Goal: Task Accomplishment & Management: Complete application form

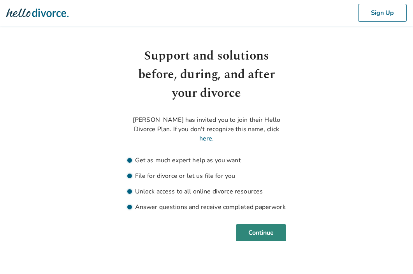
click at [271, 225] on button "Continue" at bounding box center [261, 232] width 50 height 17
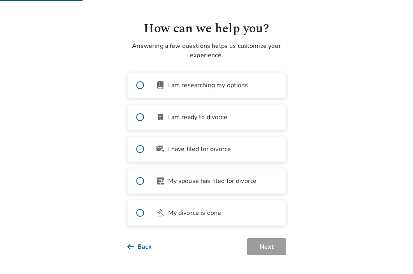
click at [248, 117] on label "bookmark_check I am ready to divorce" at bounding box center [206, 117] width 159 height 26
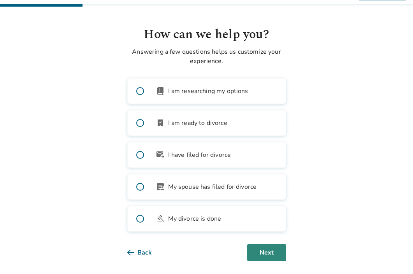
click at [262, 257] on button "Next" at bounding box center [266, 252] width 39 height 17
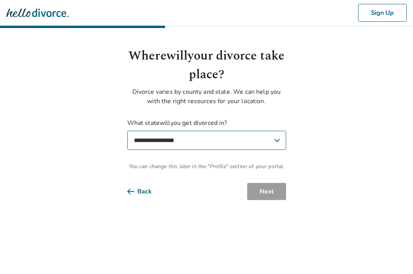
select select "**"
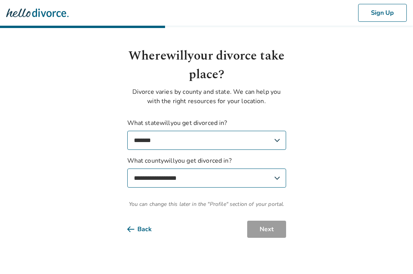
select select "******"
click at [271, 226] on button "Next" at bounding box center [266, 229] width 39 height 17
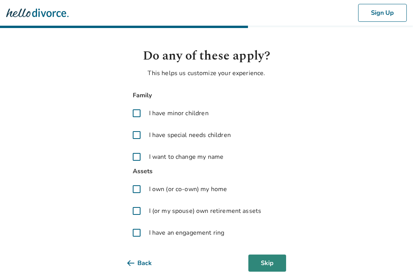
click at [266, 264] on button "Skip" at bounding box center [267, 262] width 38 height 17
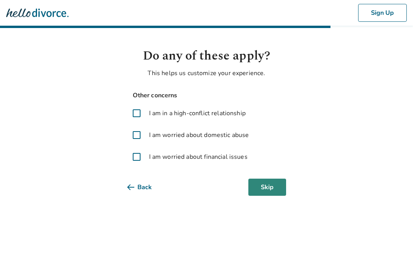
click at [270, 191] on button "Skip" at bounding box center [267, 187] width 38 height 17
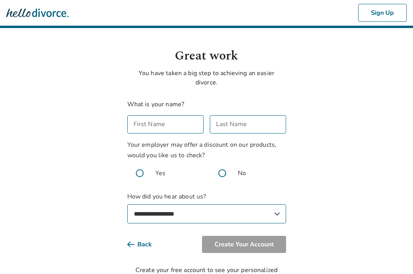
click at [123, 249] on div "**********" at bounding box center [206, 165] width 171 height 237
click at [137, 243] on button "Back" at bounding box center [145, 244] width 37 height 17
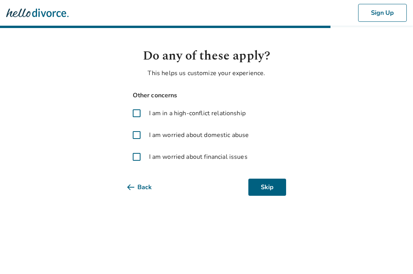
click at [134, 187] on icon at bounding box center [130, 187] width 7 height 6
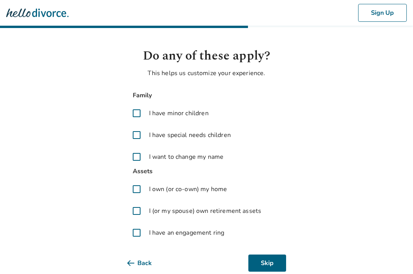
click at [135, 232] on span at bounding box center [136, 232] width 19 height 19
click at [139, 234] on span at bounding box center [136, 232] width 19 height 19
click at [138, 233] on span at bounding box center [136, 232] width 19 height 19
click at [262, 261] on button "Next" at bounding box center [266, 262] width 39 height 17
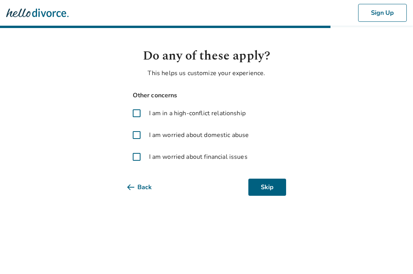
click at [136, 114] on span at bounding box center [136, 113] width 19 height 19
click at [266, 191] on button "Next" at bounding box center [266, 187] width 39 height 17
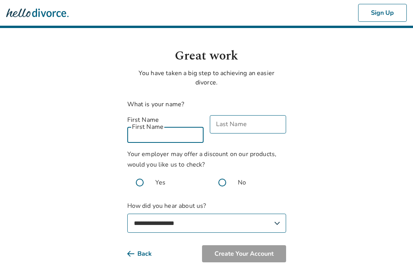
click at [166, 127] on input "First Name" at bounding box center [165, 133] width 76 height 18
type input "*"
click at [138, 245] on button "Back" at bounding box center [145, 253] width 37 height 17
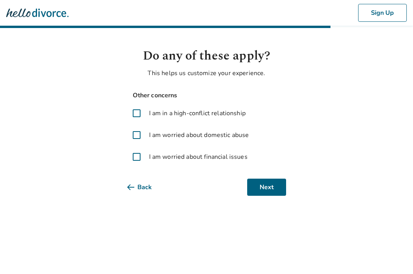
click at [138, 112] on span at bounding box center [136, 113] width 19 height 19
click at [272, 187] on button "Skip" at bounding box center [267, 187] width 38 height 17
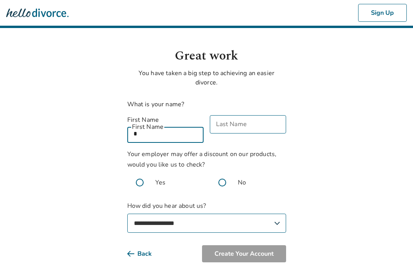
click at [175, 124] on input "*" at bounding box center [165, 133] width 76 height 18
type input "******"
click at [257, 122] on input "Last Name" at bounding box center [248, 124] width 76 height 18
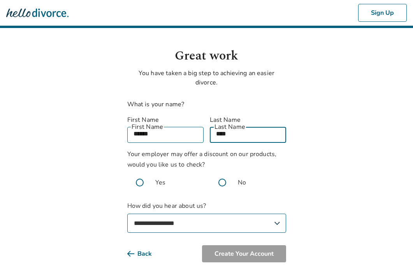
type input "****"
click at [222, 174] on span at bounding box center [222, 182] width 25 height 25
select select "**********"
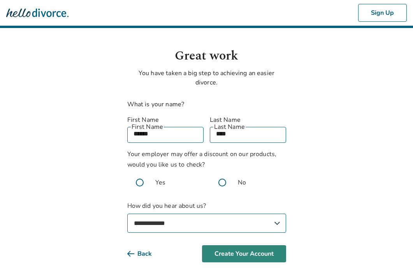
click at [245, 245] on button "Create Your Account" at bounding box center [244, 253] width 84 height 17
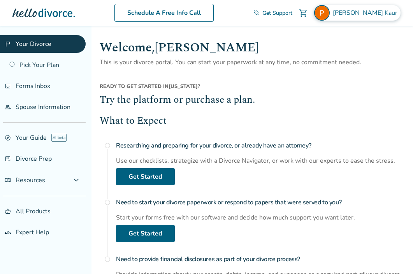
click at [369, 14] on span "Puneet Kaur" at bounding box center [367, 13] width 68 height 9
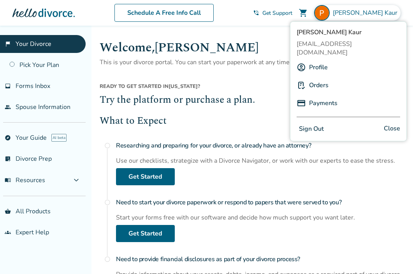
click at [341, 61] on div "Profile" at bounding box center [347, 67] width 103 height 15
click at [312, 60] on link "Profile" at bounding box center [318, 67] width 19 height 15
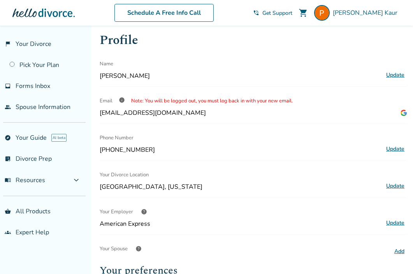
scroll to position [7, 0]
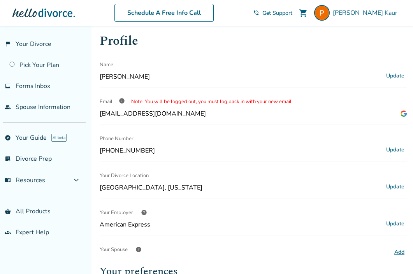
click at [122, 102] on span "info" at bounding box center [122, 101] width 6 height 6
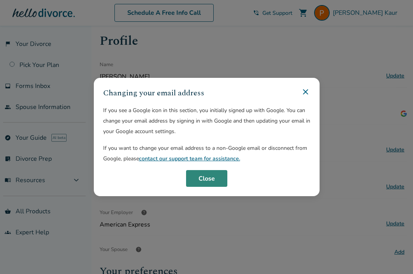
click at [211, 179] on button "Close" at bounding box center [206, 178] width 41 height 17
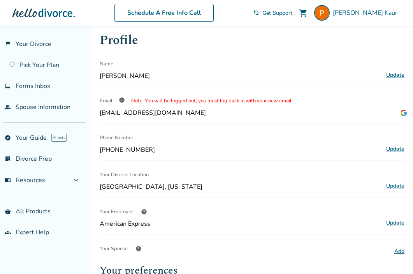
scroll to position [5, 0]
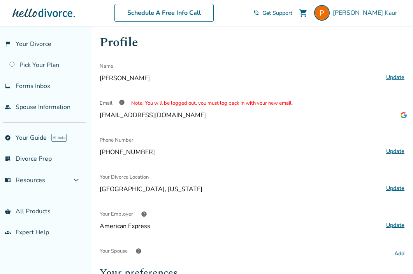
click at [407, 114] on div "Profile Name Puneet Kaur Update Email info Note: You will be logged out, you mu…" at bounding box center [252, 222] width 319 height 402
click at [403, 116] on img at bounding box center [403, 115] width 6 height 6
click at [120, 105] on span "info" at bounding box center [122, 102] width 6 height 6
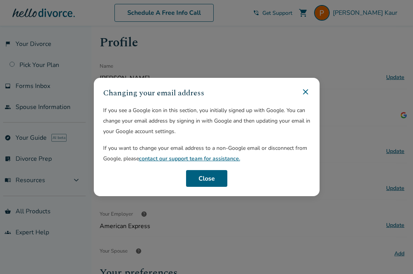
click at [306, 89] on icon at bounding box center [305, 91] width 9 height 9
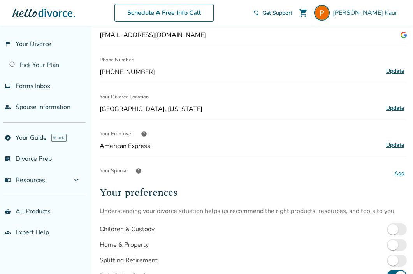
scroll to position [85, 0]
click at [396, 69] on button "Update" at bounding box center [394, 72] width 23 height 10
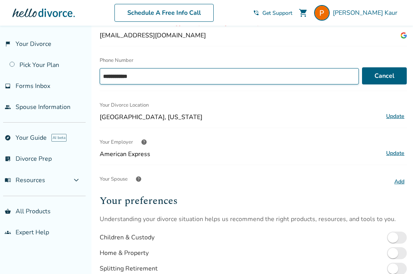
drag, startPoint x: 335, startPoint y: 72, endPoint x: 97, endPoint y: 73, distance: 238.0
click at [96, 74] on div "**********" at bounding box center [252, 146] width 319 height 410
type input "**********"
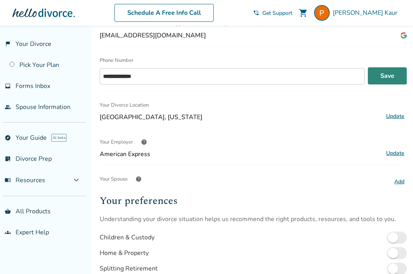
click at [377, 81] on button "Save" at bounding box center [387, 75] width 39 height 17
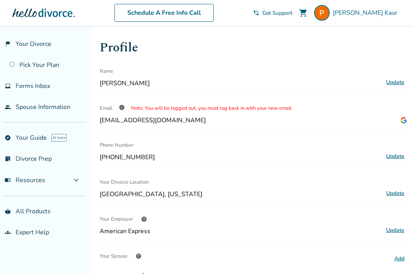
scroll to position [0, 0]
click at [56, 109] on link "people Spouse Information" at bounding box center [43, 107] width 86 height 18
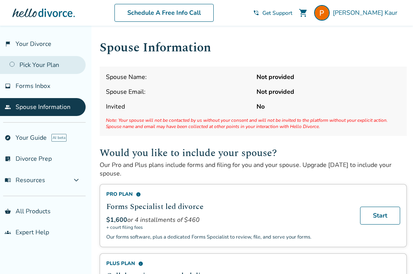
click at [44, 65] on link "Pick Your Plan" at bounding box center [43, 65] width 86 height 18
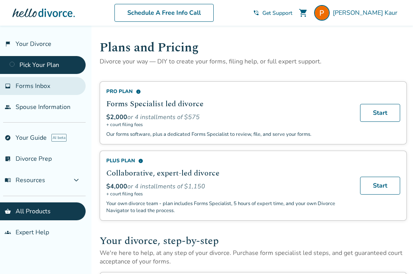
click at [46, 89] on span "Forms Inbox" at bounding box center [33, 86] width 35 height 9
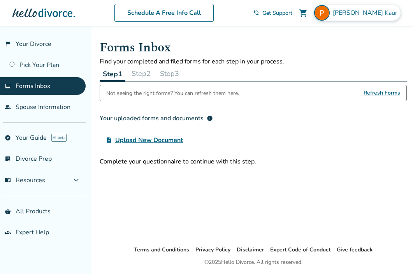
click at [329, 12] on img at bounding box center [322, 13] width 16 height 16
click at [329, 13] on img at bounding box center [322, 13] width 16 height 16
click at [260, 94] on div "Not seeing the right forms? You can refresh them here. Refresh Forms" at bounding box center [253, 93] width 307 height 16
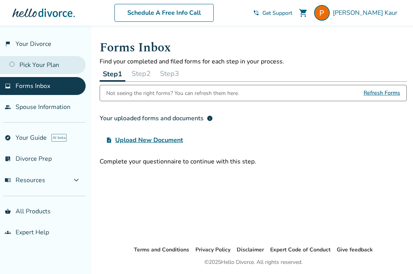
click at [56, 63] on link "Pick Your Plan" at bounding box center [43, 65] width 86 height 18
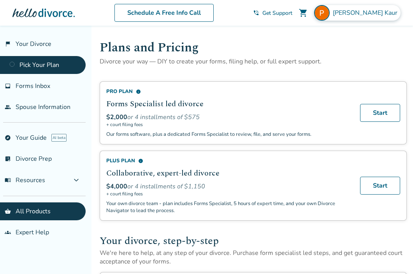
click at [329, 14] on img at bounding box center [322, 13] width 16 height 16
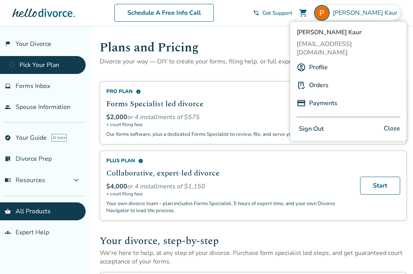
click at [316, 123] on button "Sign Out" at bounding box center [311, 128] width 30 height 11
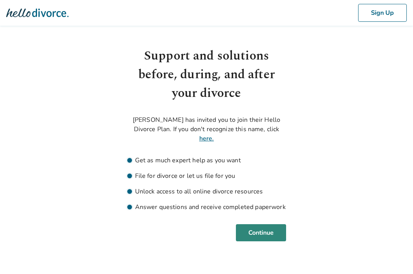
click at [270, 224] on button "Continue" at bounding box center [261, 232] width 50 height 17
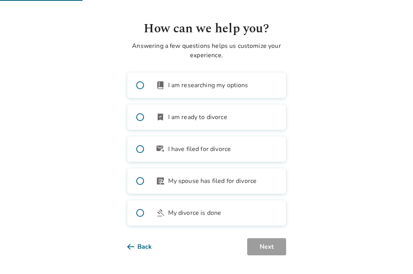
click at [236, 121] on label "bookmark_check I am ready to divorce" at bounding box center [206, 117] width 159 height 26
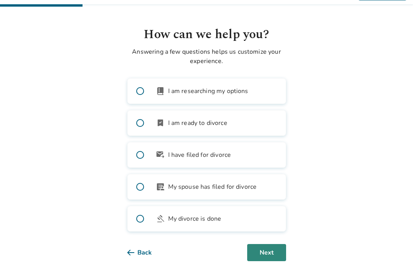
click at [267, 245] on button "Next" at bounding box center [266, 252] width 39 height 17
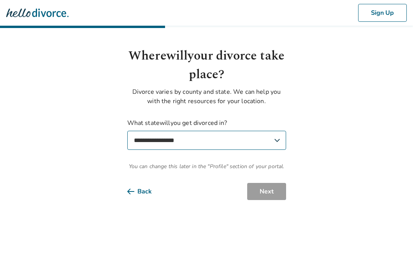
select select "**"
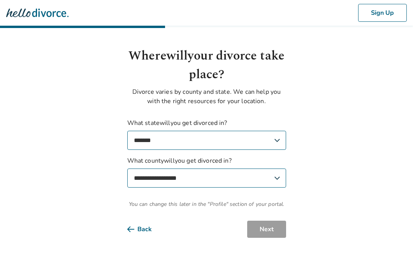
select select "******"
click at [270, 223] on button "Next" at bounding box center [266, 229] width 39 height 17
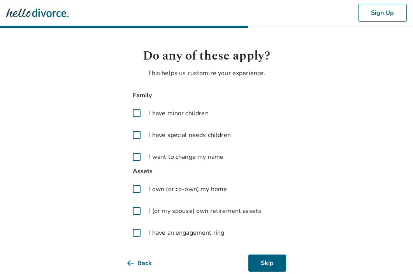
click at [210, 235] on span "I have an engagement ring" at bounding box center [186, 232] width 75 height 9
click at [262, 261] on button "Next" at bounding box center [266, 262] width 39 height 17
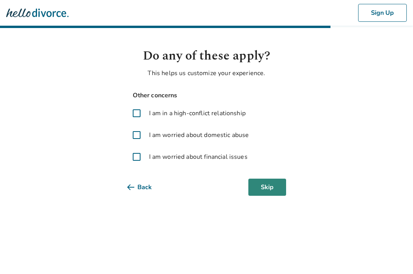
click at [259, 184] on button "Skip" at bounding box center [267, 187] width 38 height 17
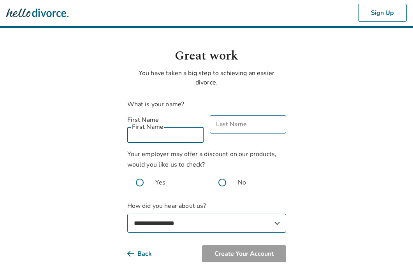
click at [181, 126] on input "First Name" at bounding box center [165, 133] width 76 height 18
type input "******"
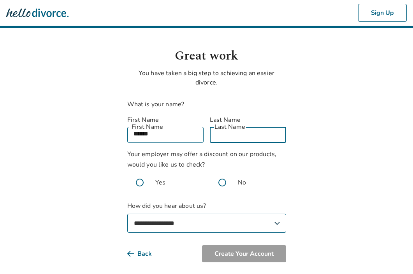
click at [275, 125] on input "Last Name" at bounding box center [248, 133] width 76 height 18
type input "****"
click at [226, 173] on span at bounding box center [222, 182] width 25 height 25
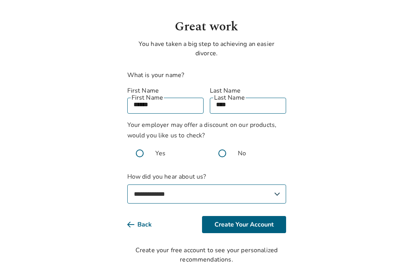
scroll to position [29, 0]
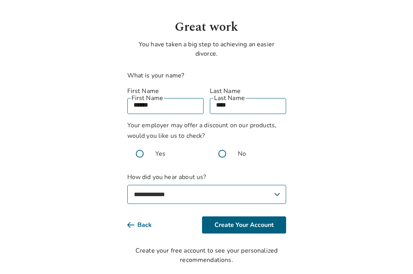
select select "**********"
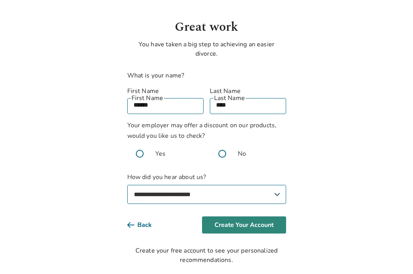
click at [241, 217] on button "Create Your Account" at bounding box center [244, 224] width 84 height 17
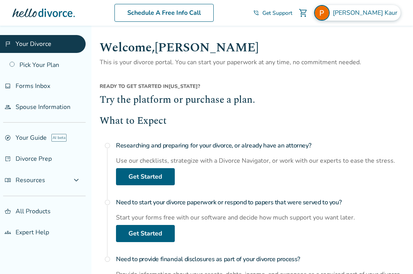
click at [329, 16] on img at bounding box center [322, 13] width 16 height 16
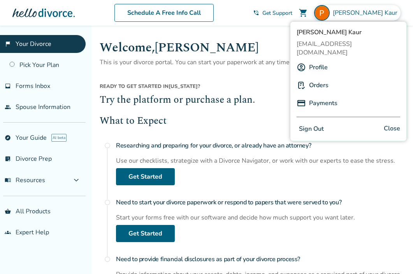
click at [319, 60] on link "Profile" at bounding box center [318, 67] width 19 height 15
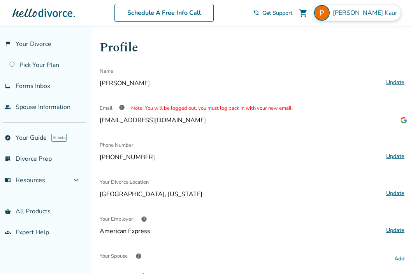
click at [329, 14] on img at bounding box center [322, 13] width 16 height 16
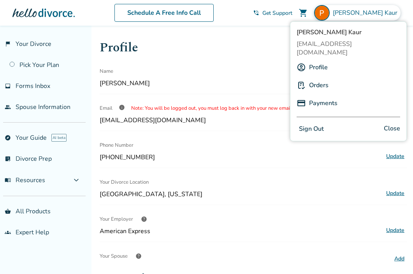
click at [342, 45] on span "puneetkaur2596@gmail.com" at bounding box center [347, 48] width 103 height 17
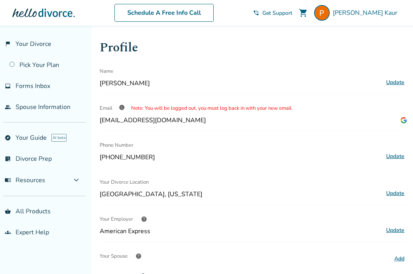
click at [204, 130] on div "Profile Name Puneet Kaur Update Email info Note: You will be logged out, you mu…" at bounding box center [253, 226] width 307 height 377
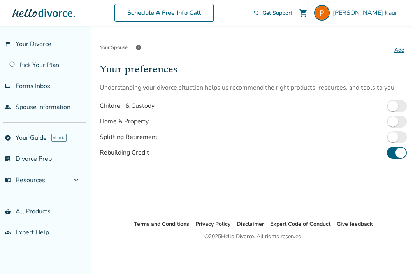
scroll to position [208, 0]
click at [329, 13] on img at bounding box center [322, 13] width 16 height 16
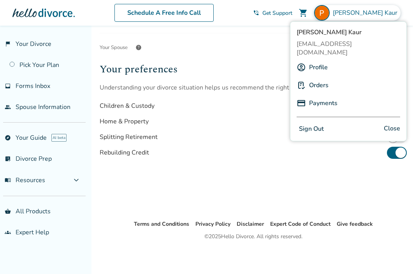
click at [318, 64] on link "Profile" at bounding box center [318, 67] width 19 height 15
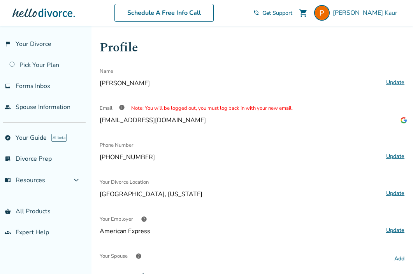
click at [236, 155] on span "(347) 265-6247" at bounding box center [240, 157] width 281 height 9
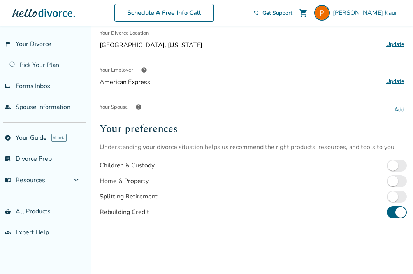
scroll to position [151, 0]
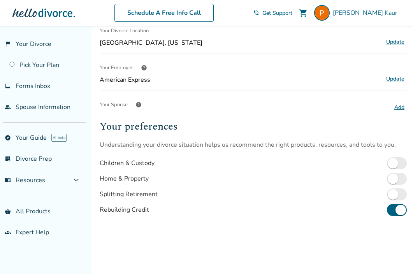
click at [392, 107] on button "Add" at bounding box center [399, 107] width 15 height 10
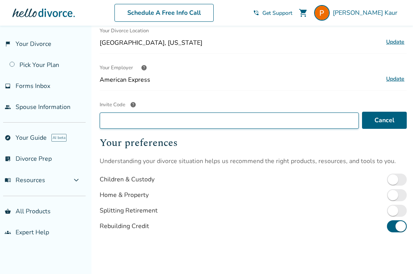
click at [266, 120] on input "Invite Code help" at bounding box center [229, 120] width 259 height 16
paste input "**********"
type input "**********"
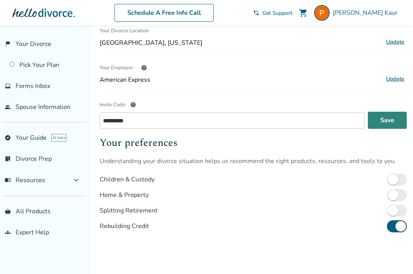
click at [399, 124] on button "Save" at bounding box center [387, 120] width 39 height 17
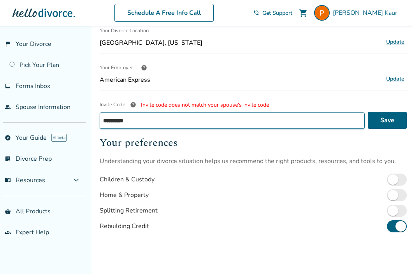
click at [241, 120] on input "**********" at bounding box center [232, 120] width 265 height 16
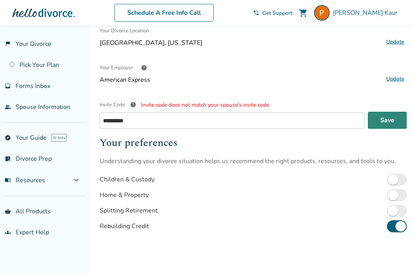
click at [403, 120] on button "Save" at bounding box center [387, 120] width 39 height 17
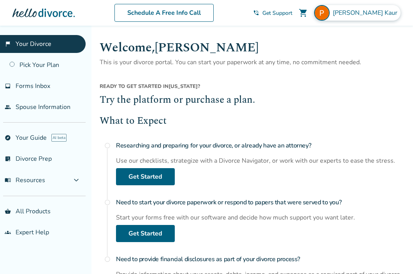
click at [329, 15] on img at bounding box center [322, 13] width 16 height 16
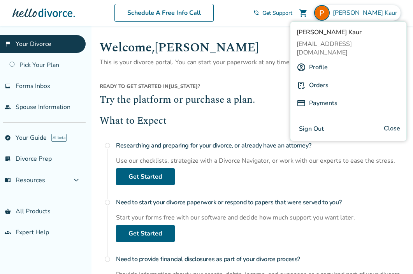
click at [315, 123] on button "Sign Out" at bounding box center [311, 128] width 30 height 11
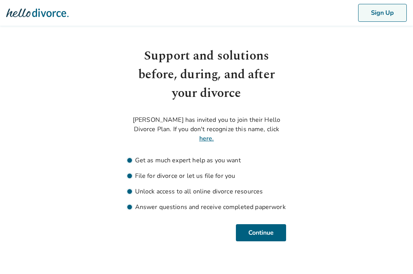
click at [390, 14] on button "Sign Up" at bounding box center [382, 13] width 49 height 18
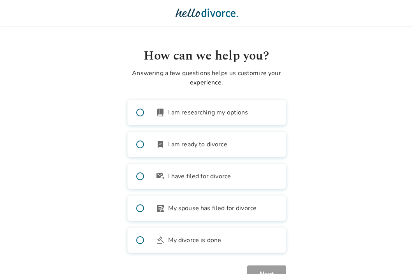
click at [219, 145] on span "I am ready to divorce" at bounding box center [197, 144] width 59 height 9
click at [265, 269] on button "Next" at bounding box center [266, 273] width 39 height 17
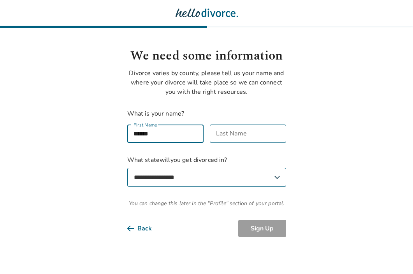
type input "******"
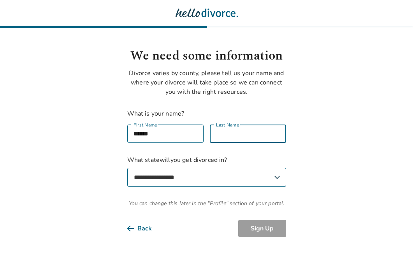
type input "*"
type input "****"
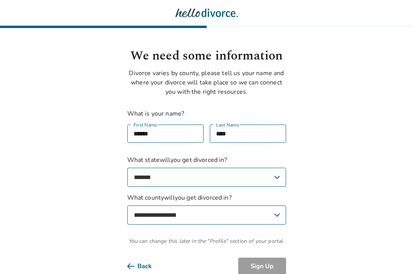
select select "**"
select select "******"
click at [264, 261] on button "Sign Up" at bounding box center [262, 265] width 48 height 17
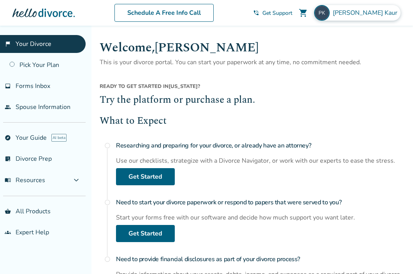
click at [329, 15] on img at bounding box center [322, 13] width 16 height 16
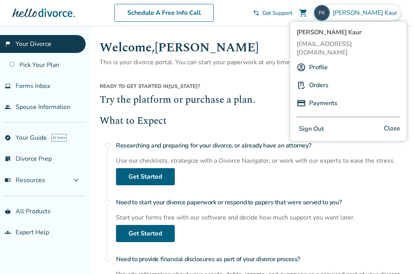
click at [323, 60] on link "Profile" at bounding box center [318, 67] width 19 height 15
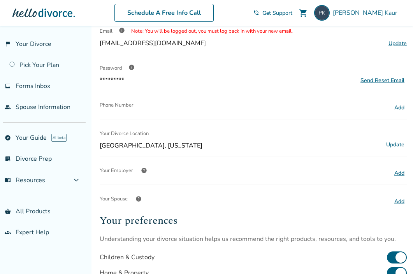
scroll to position [79, 0]
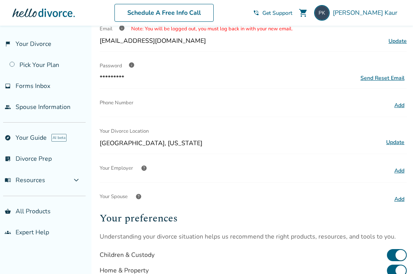
click at [396, 169] on button "Add" at bounding box center [399, 171] width 15 height 10
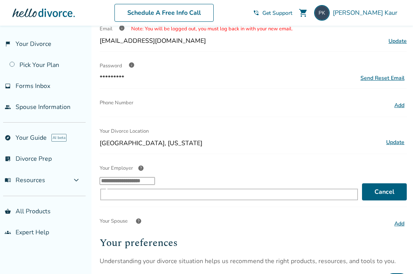
click at [155, 185] on input "Your Employer help ​" at bounding box center [127, 181] width 55 height 8
click at [233, 216] on li "American Ex press" at bounding box center [237, 213] width 244 height 15
type input "**********"
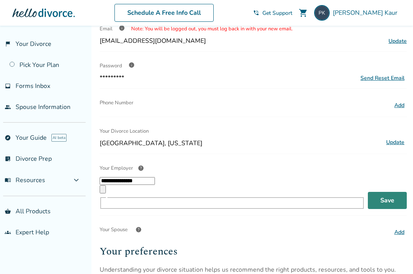
click at [380, 192] on button "Save" at bounding box center [387, 200] width 39 height 17
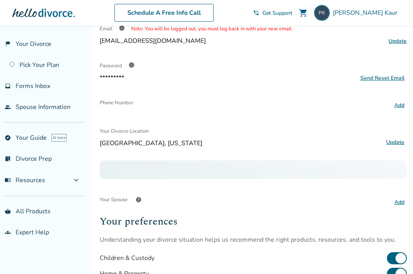
click at [400, 202] on button "Add" at bounding box center [399, 202] width 15 height 10
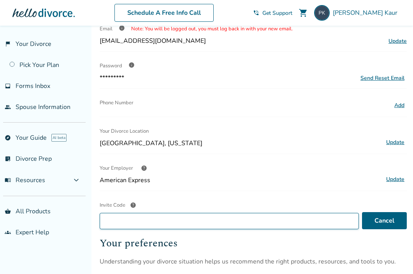
click at [213, 225] on input "Invite Code help" at bounding box center [229, 221] width 259 height 16
paste input "**********"
type input "**********"
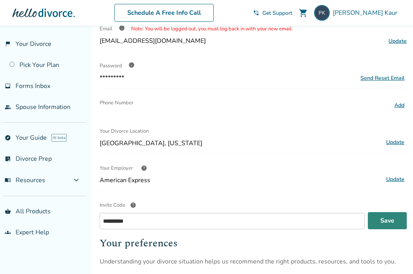
click at [379, 222] on button "Save" at bounding box center [387, 220] width 39 height 17
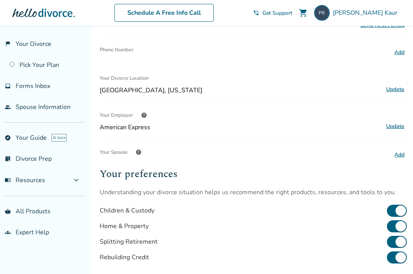
scroll to position [136, 0]
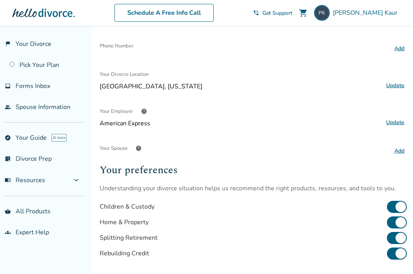
click at [400, 149] on button "Add" at bounding box center [399, 151] width 15 height 10
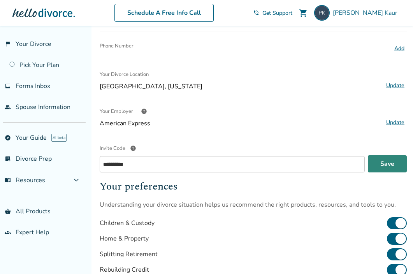
click at [392, 165] on button "Save" at bounding box center [387, 163] width 39 height 17
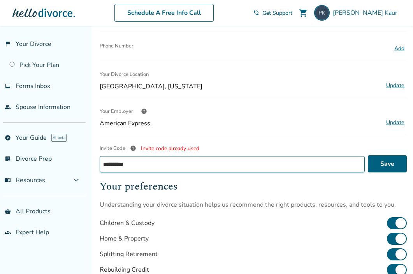
click at [149, 170] on input "**********" at bounding box center [232, 164] width 265 height 16
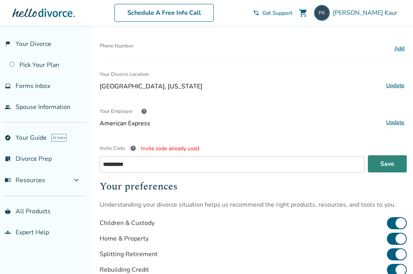
click at [383, 170] on button "Save" at bounding box center [387, 163] width 39 height 17
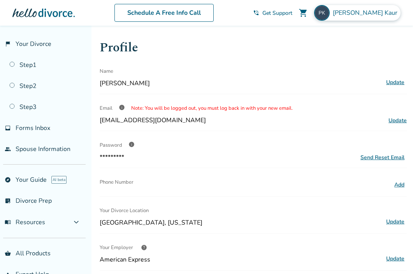
scroll to position [0, 0]
click at [329, 16] on img at bounding box center [322, 13] width 16 height 16
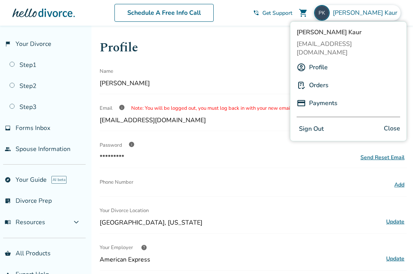
click at [323, 60] on link "Profile" at bounding box center [318, 67] width 19 height 15
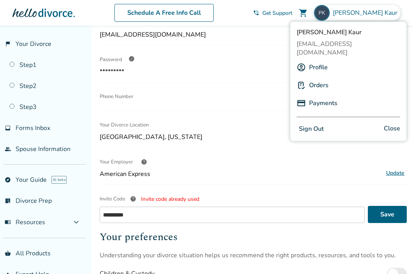
scroll to position [88, 0]
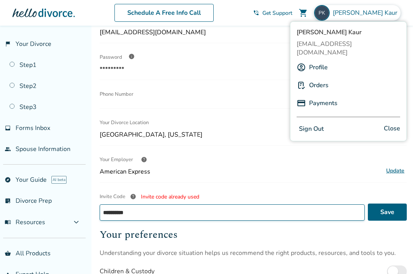
click at [199, 214] on input "**********" at bounding box center [232, 212] width 265 height 16
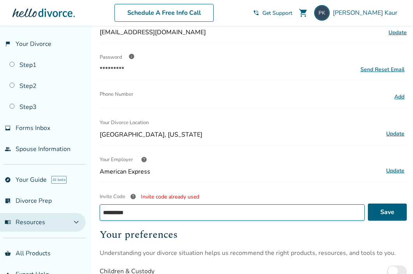
drag, startPoint x: 199, startPoint y: 214, endPoint x: 83, endPoint y: 214, distance: 115.9
click at [83, 214] on body "**********" at bounding box center [206, 175] width 413 height 527
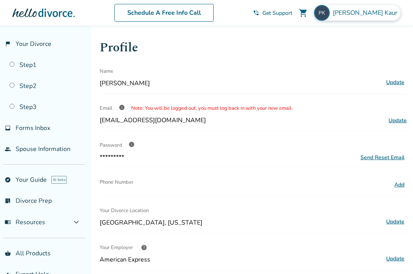
scroll to position [0, 0]
click at [329, 15] on img at bounding box center [322, 13] width 16 height 16
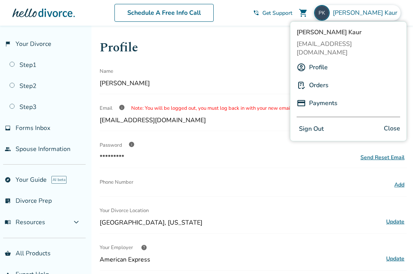
click at [318, 60] on link "Profile" at bounding box center [318, 67] width 19 height 15
click at [266, 75] on div "Name" at bounding box center [240, 71] width 281 height 16
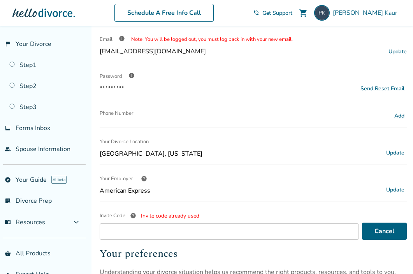
scroll to position [70, 0]
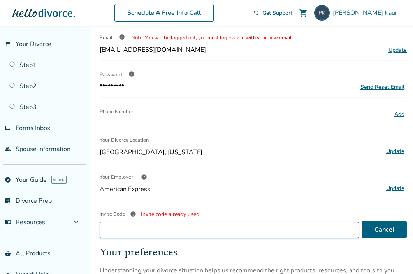
click at [182, 232] on input "Invite Code help Invite code already used" at bounding box center [229, 230] width 259 height 16
paste input "**********"
type input "**********"
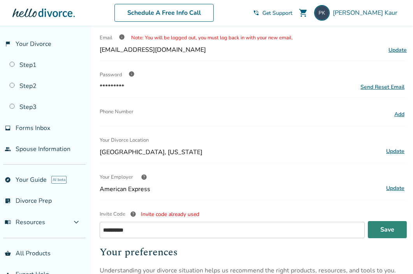
click at [386, 231] on button "Save" at bounding box center [387, 229] width 39 height 17
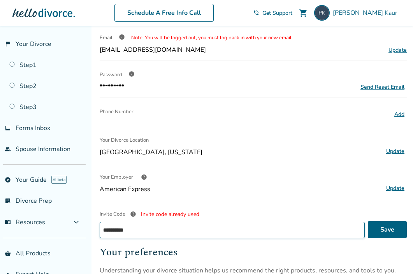
drag, startPoint x: 156, startPoint y: 233, endPoint x: 80, endPoint y: 231, distance: 76.6
click at [80, 231] on body "**********" at bounding box center [206, 193] width 413 height 527
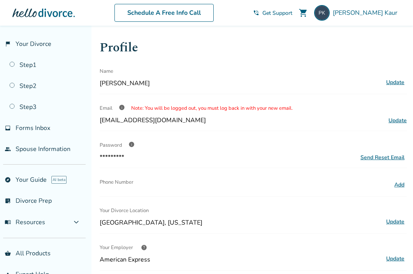
scroll to position [164, 0]
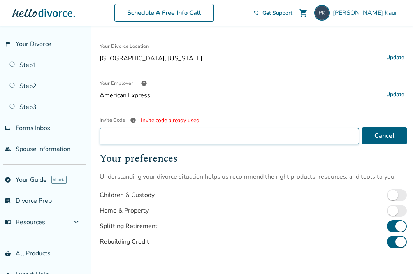
click at [175, 137] on input "Invite Code help Invite code already used" at bounding box center [229, 136] width 259 height 16
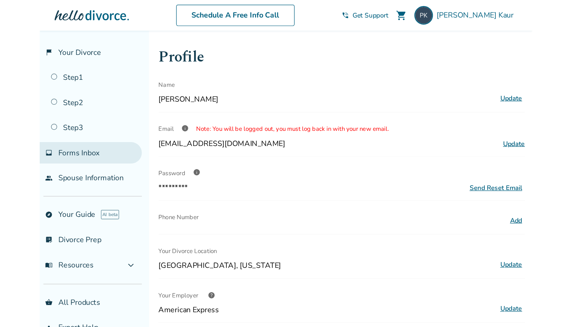
scroll to position [0, 0]
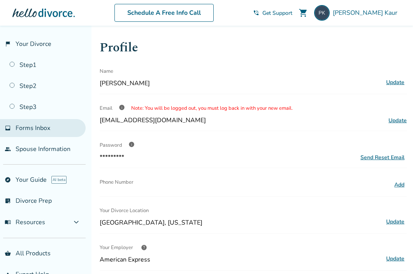
click at [51, 131] on link "inbox Forms Inbox" at bounding box center [43, 128] width 86 height 18
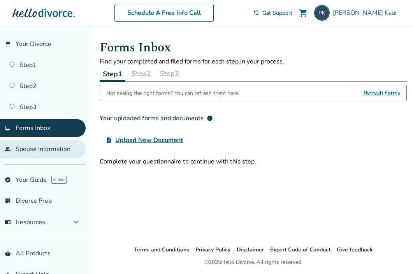
click at [54, 153] on link "people Spouse Information" at bounding box center [43, 149] width 86 height 18
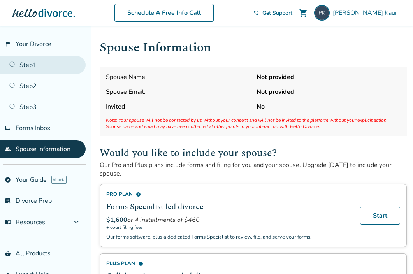
click at [41, 70] on link "Step 1" at bounding box center [43, 65] width 86 height 18
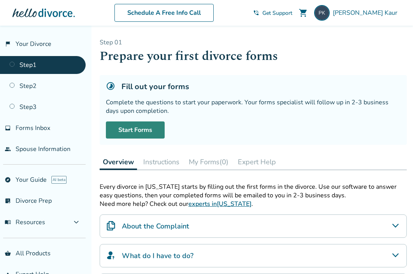
click at [135, 132] on link "Start Forms" at bounding box center [135, 129] width 59 height 17
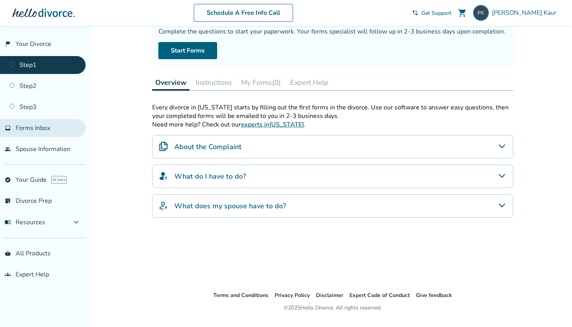
scroll to position [71, 0]
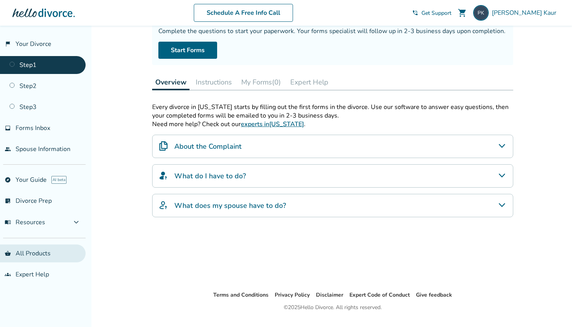
click at [36, 259] on link "shopping_basket All Products" at bounding box center [43, 253] width 86 height 18
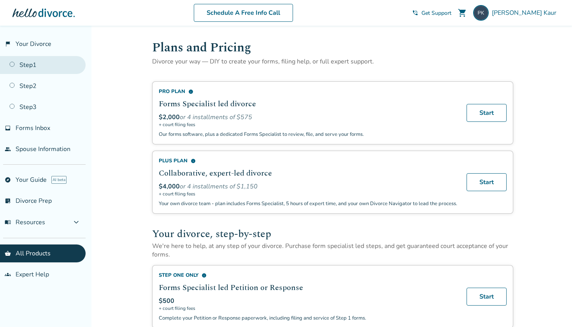
click at [51, 65] on link "Step 1" at bounding box center [43, 65] width 86 height 18
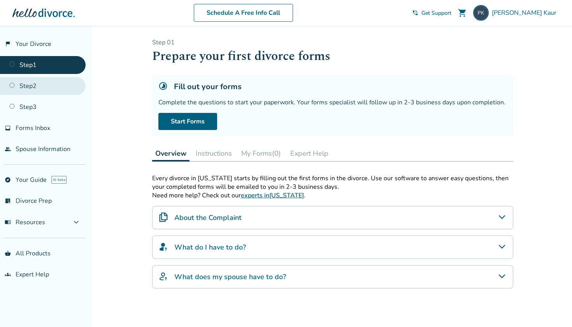
click at [50, 89] on link "Step 2" at bounding box center [43, 86] width 86 height 18
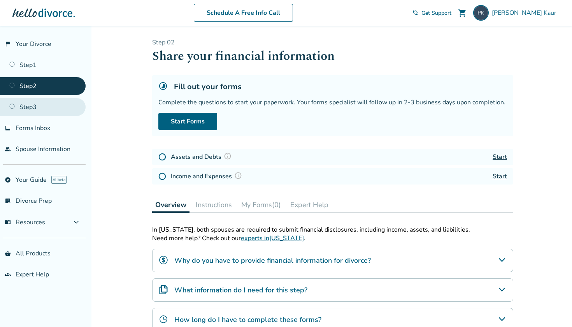
click at [52, 107] on link "Step 3" at bounding box center [43, 107] width 86 height 18
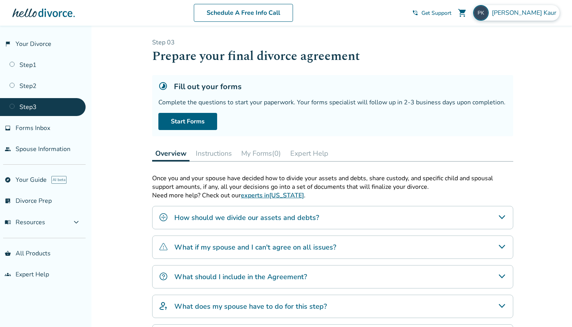
click at [412, 9] on span "Puneet Kaur" at bounding box center [526, 13] width 68 height 9
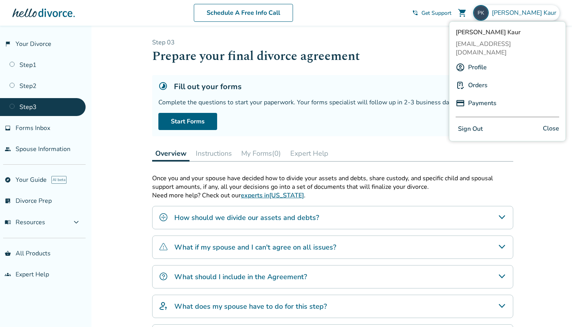
click at [412, 60] on link "Profile" at bounding box center [477, 67] width 19 height 15
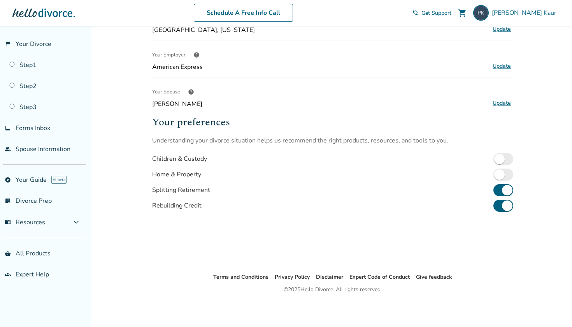
scroll to position [193, 0]
click at [412, 12] on span "Puneet Kaur" at bounding box center [526, 13] width 68 height 9
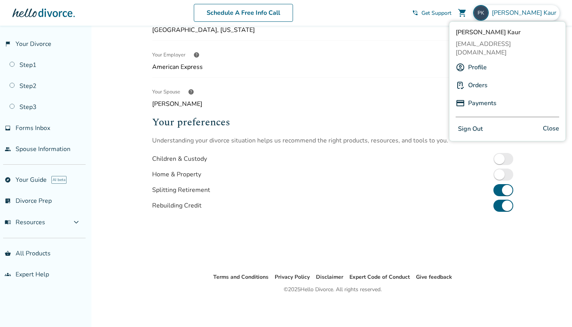
click at [387, 122] on h2 "Your preferences" at bounding box center [332, 122] width 361 height 16
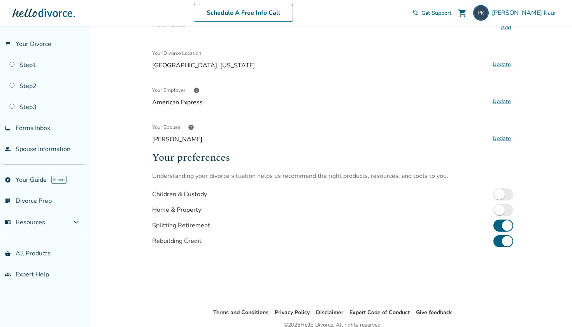
scroll to position [139, 0]
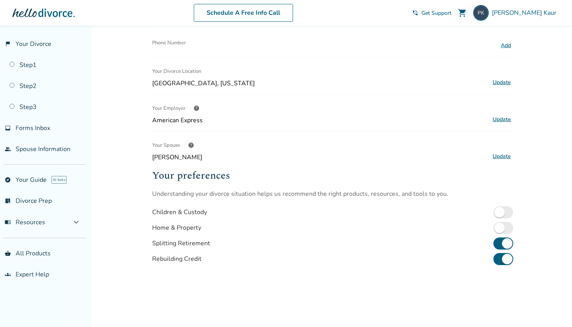
click at [412, 158] on button "Update" at bounding box center [501, 156] width 23 height 10
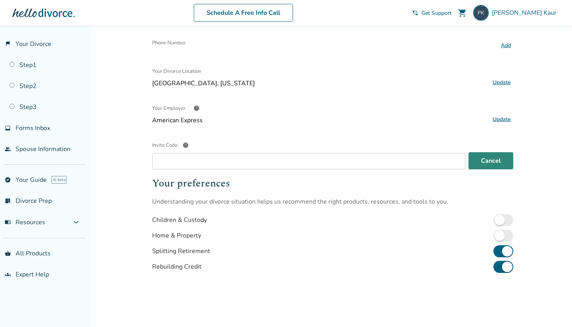
click at [412, 159] on button "Cancel" at bounding box center [490, 160] width 45 height 17
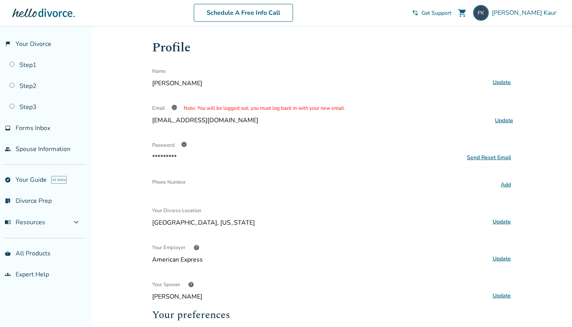
scroll to position [0, 0]
click at [412, 184] on button "Add" at bounding box center [505, 185] width 15 height 10
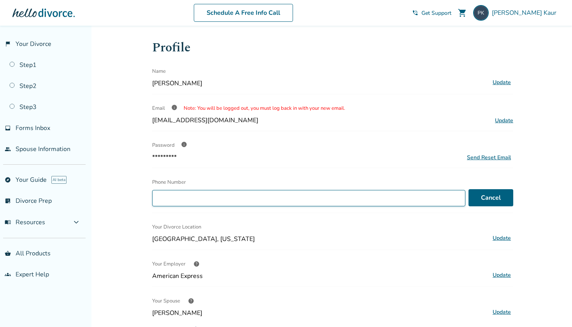
click at [391, 198] on input "Phone Number" at bounding box center [308, 198] width 313 height 16
type input "**********"
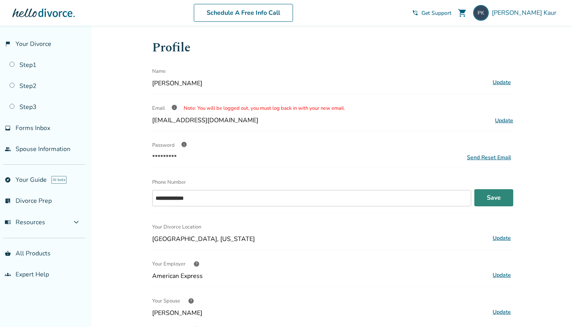
click at [412, 199] on button "Save" at bounding box center [493, 197] width 39 height 17
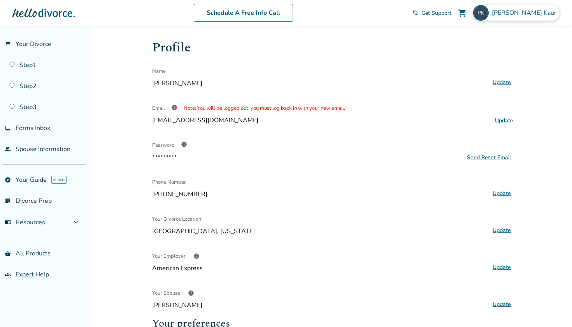
click at [412, 13] on img at bounding box center [481, 13] width 16 height 16
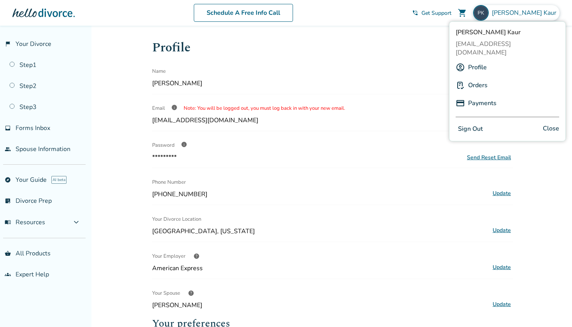
click at [412, 96] on link "Payments" at bounding box center [482, 103] width 28 height 15
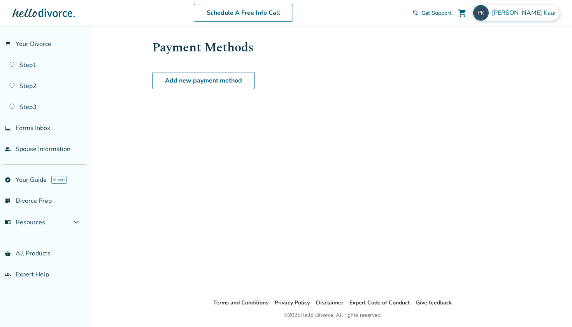
click at [412, 18] on img at bounding box center [481, 13] width 16 height 16
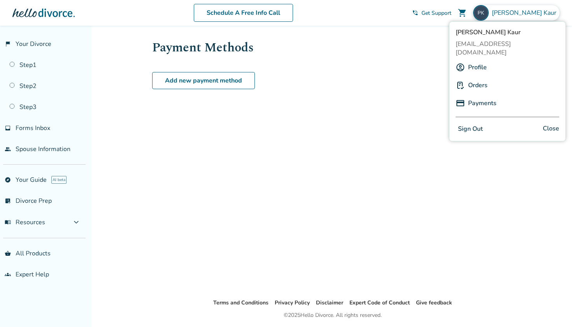
click at [412, 79] on link "Orders" at bounding box center [477, 85] width 19 height 15
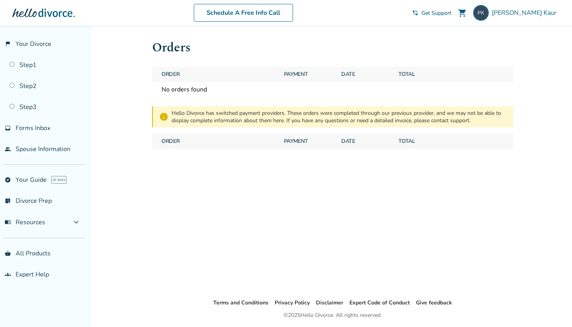
click at [412, 144] on span "Total" at bounding box center [422, 141] width 54 height 16
click at [43, 42] on link "flag_2 Your Divorce" at bounding box center [43, 44] width 86 height 18
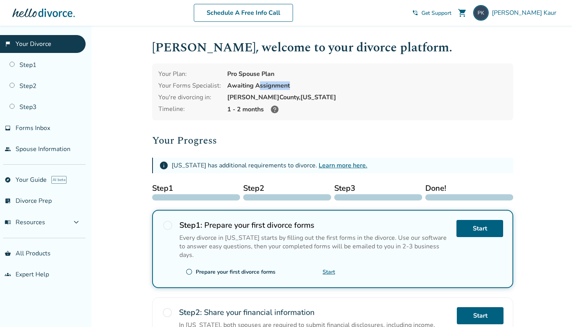
drag, startPoint x: 259, startPoint y: 88, endPoint x: 302, endPoint y: 89, distance: 42.4
click at [302, 89] on div "Awaiting Assignment" at bounding box center [367, 85] width 280 height 9
drag, startPoint x: 224, startPoint y: 74, endPoint x: 282, endPoint y: 72, distance: 57.6
click at [282, 72] on div "Your Plan: Pro Spouse Plan Your Forms Specialist: Awaiting Assignment You're di…" at bounding box center [332, 91] width 361 height 57
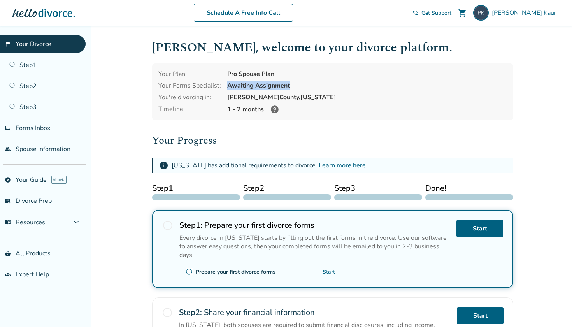
drag, startPoint x: 227, startPoint y: 86, endPoint x: 305, endPoint y: 84, distance: 77.8
click at [305, 85] on div "Awaiting Assignment" at bounding box center [367, 85] width 280 height 9
click at [45, 132] on link "inbox Forms Inbox" at bounding box center [43, 128] width 86 height 18
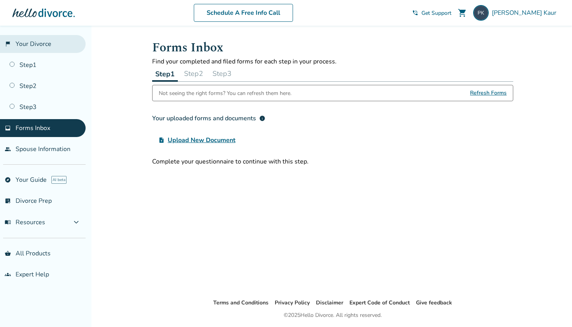
click at [49, 49] on link "flag_2 Your Divorce" at bounding box center [43, 44] width 86 height 18
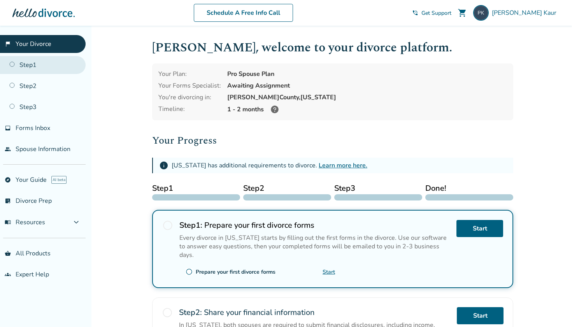
click at [49, 69] on link "Step 1" at bounding box center [43, 65] width 86 height 18
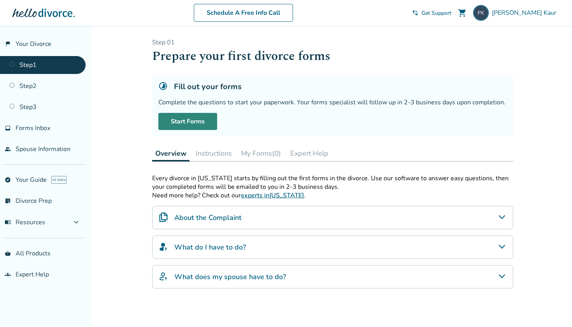
click at [194, 121] on link "Start Forms" at bounding box center [187, 121] width 59 height 17
click at [412, 18] on img at bounding box center [481, 13] width 16 height 16
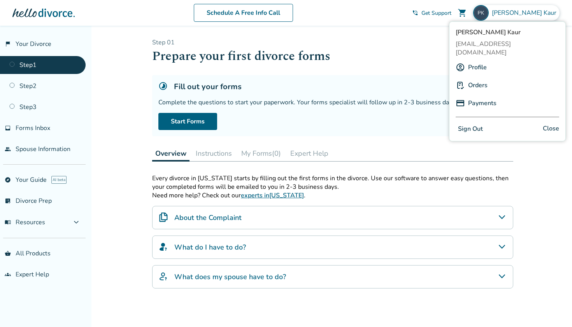
click at [412, 60] on div "Profile" at bounding box center [506, 67] width 103 height 15
click at [412, 60] on link "Profile" at bounding box center [477, 67] width 19 height 15
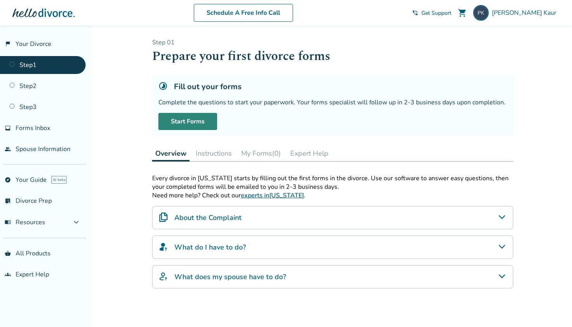
click at [205, 117] on link "Start Forms" at bounding box center [187, 121] width 59 height 17
click at [217, 156] on button "Instructions" at bounding box center [214, 153] width 42 height 16
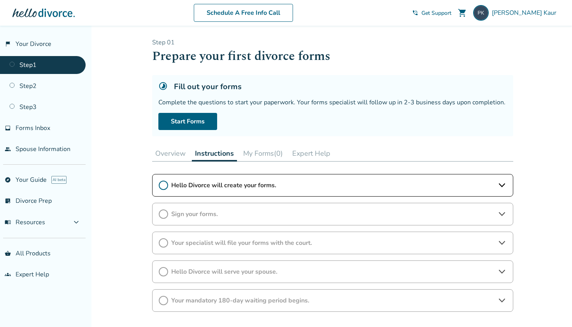
click at [166, 153] on button "Overview" at bounding box center [170, 153] width 37 height 16
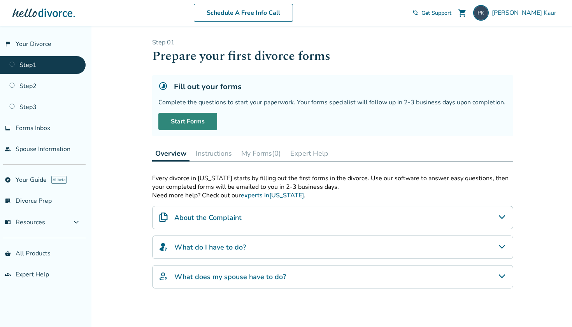
click at [200, 121] on link "Start Forms" at bounding box center [187, 121] width 59 height 17
click at [42, 92] on link "Step 2" at bounding box center [43, 86] width 86 height 18
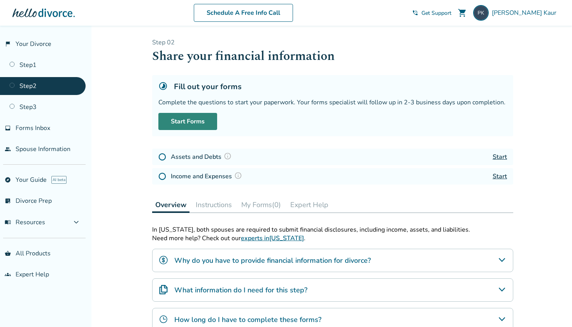
click at [188, 126] on link "Start Forms" at bounding box center [187, 121] width 59 height 17
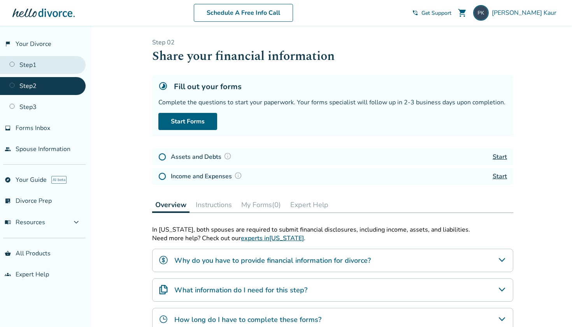
click at [39, 60] on link "Step 1" at bounding box center [43, 65] width 86 height 18
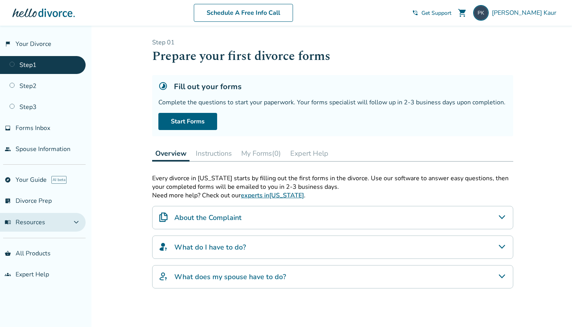
click at [80, 223] on span "expand_more" at bounding box center [76, 221] width 9 height 9
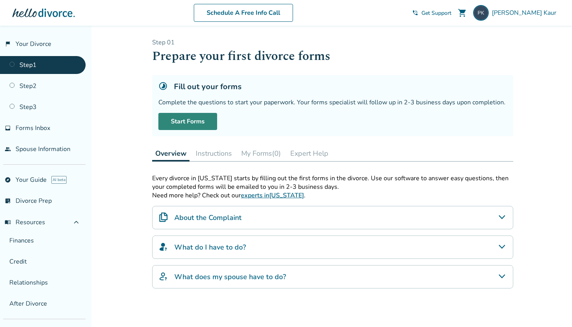
click at [195, 120] on link "Start Forms" at bounding box center [187, 121] width 59 height 17
click at [184, 121] on link "Start Forms" at bounding box center [187, 121] width 59 height 17
click at [68, 81] on link "Step 2" at bounding box center [43, 86] width 86 height 18
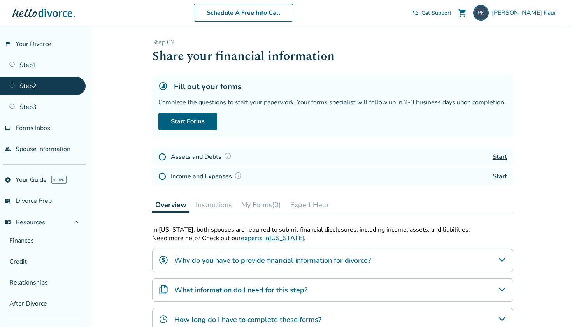
click at [161, 156] on img at bounding box center [162, 157] width 8 height 8
click at [205, 118] on link "Start Forms" at bounding box center [187, 121] width 59 height 17
click at [61, 73] on link "Step 1" at bounding box center [43, 65] width 86 height 18
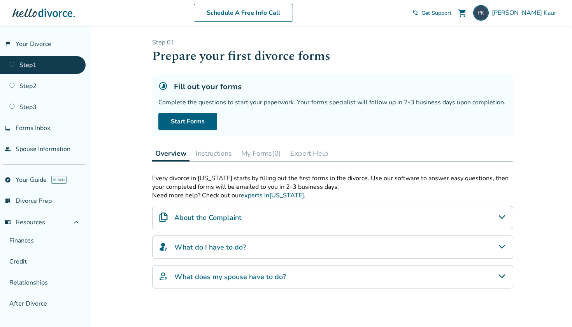
click at [310, 219] on div "About the Complaint" at bounding box center [332, 217] width 361 height 23
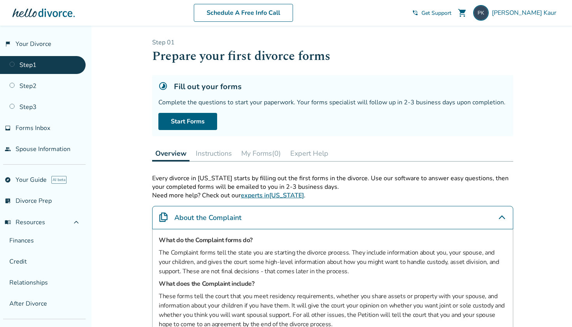
click at [310, 219] on div "About the Complaint" at bounding box center [332, 217] width 361 height 23
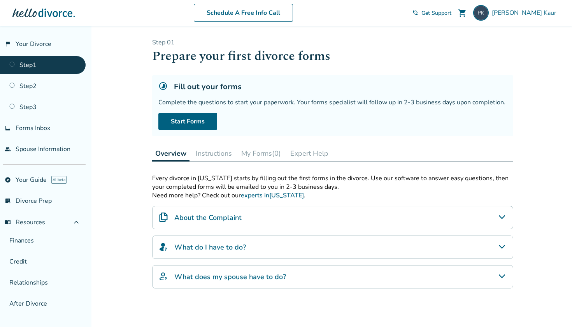
click at [298, 248] on div "What do I have to do?" at bounding box center [332, 246] width 361 height 23
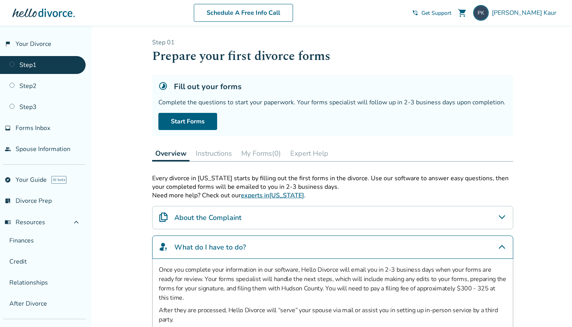
click at [289, 223] on div "About the Complaint" at bounding box center [332, 217] width 361 height 23
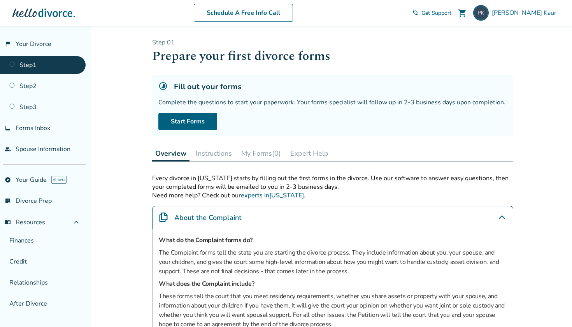
click at [289, 223] on div "About the Complaint" at bounding box center [332, 217] width 361 height 23
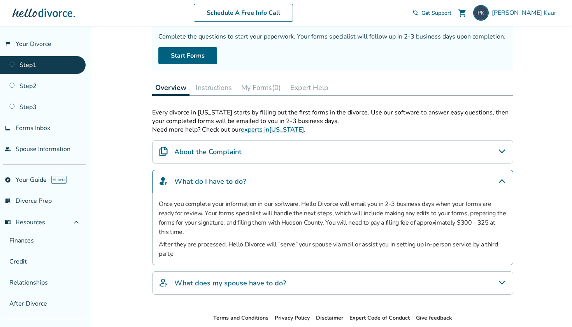
scroll to position [67, 0]
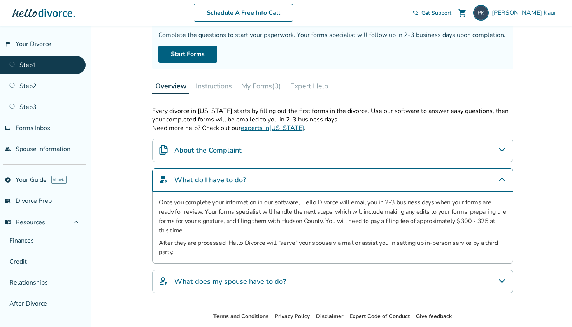
click at [297, 177] on div "What do I have to do?" at bounding box center [332, 179] width 361 height 23
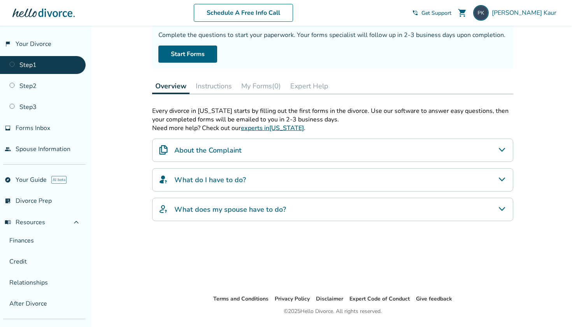
click at [297, 177] on div "What do I have to do?" at bounding box center [332, 179] width 361 height 23
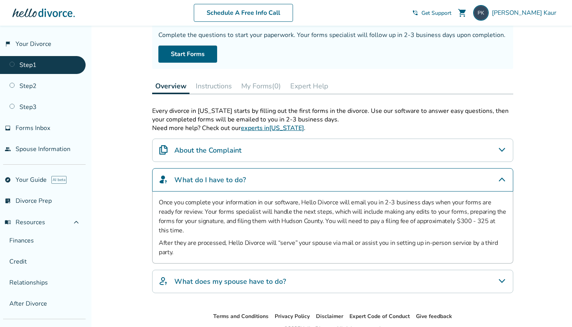
click at [296, 178] on div "What do I have to do?" at bounding box center [332, 179] width 361 height 23
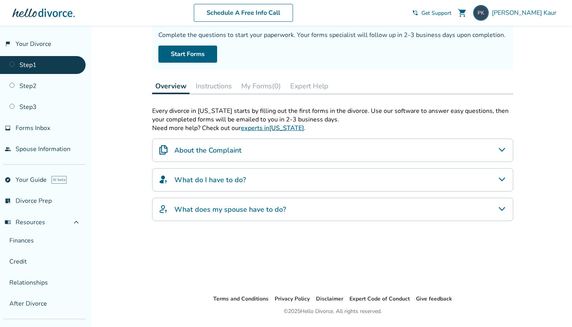
click at [293, 149] on div "About the Complaint" at bounding box center [332, 149] width 361 height 23
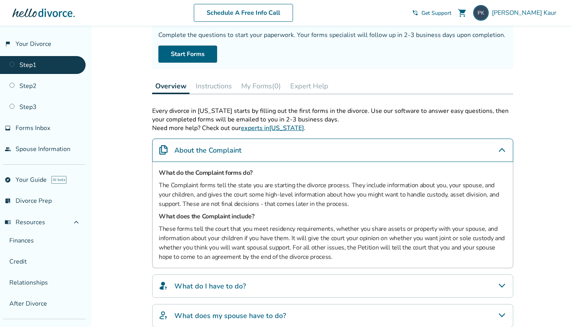
click at [292, 149] on div "About the Complaint" at bounding box center [332, 149] width 361 height 23
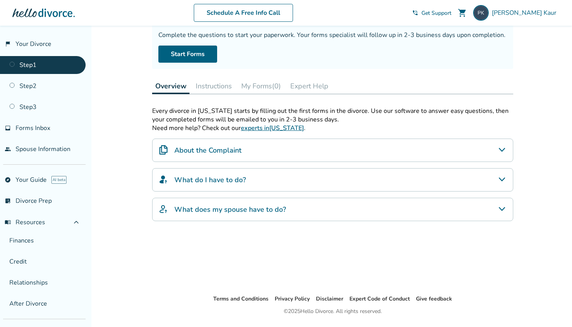
click at [294, 210] on div "What does my spouse have to do?" at bounding box center [332, 209] width 361 height 23
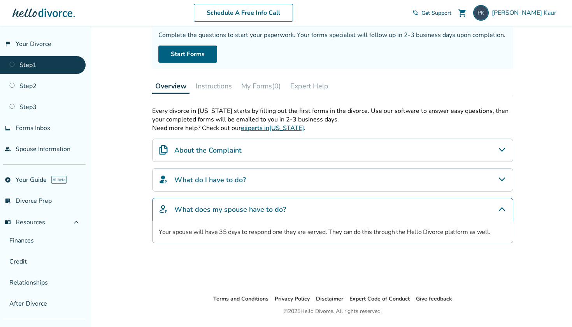
click at [294, 209] on div "What does my spouse have to do?" at bounding box center [332, 209] width 361 height 23
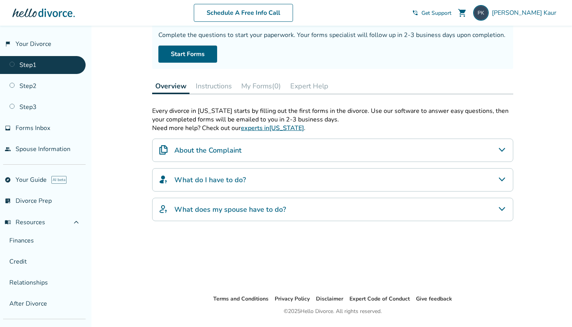
click at [294, 187] on div "What do I have to do?" at bounding box center [332, 179] width 361 height 23
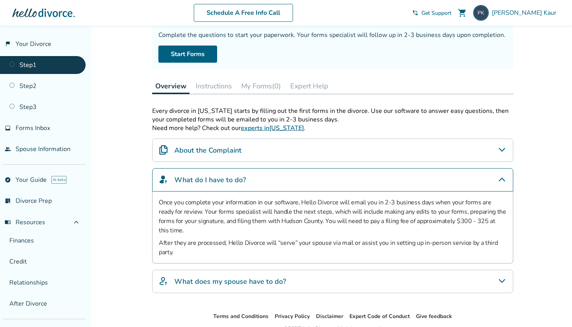
click at [294, 187] on div "What do I have to do?" at bounding box center [332, 179] width 361 height 23
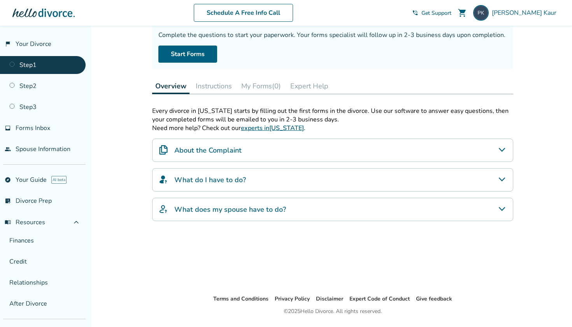
click at [301, 152] on div "About the Complaint" at bounding box center [332, 149] width 361 height 23
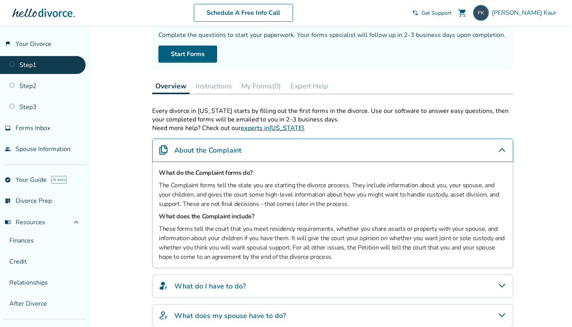
click at [301, 153] on div "About the Complaint" at bounding box center [332, 149] width 361 height 23
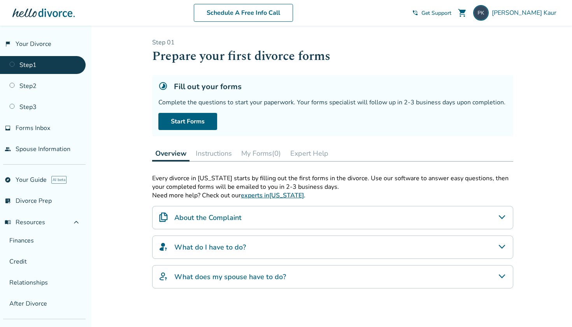
scroll to position [0, 0]
click at [201, 118] on link "Start Forms" at bounding box center [187, 121] width 59 height 17
